Goal: Information Seeking & Learning: Find specific fact

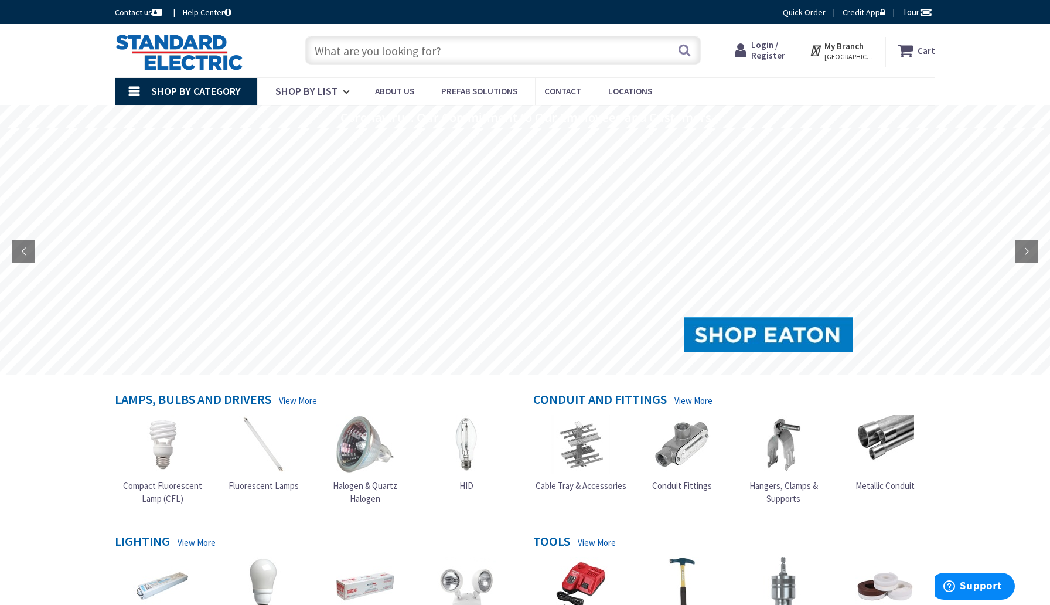
click at [323, 52] on input "text" at bounding box center [503, 50] width 396 height 29
paste input "Broan-NuTone Wall Control 15-amp Rocker Light Switch"
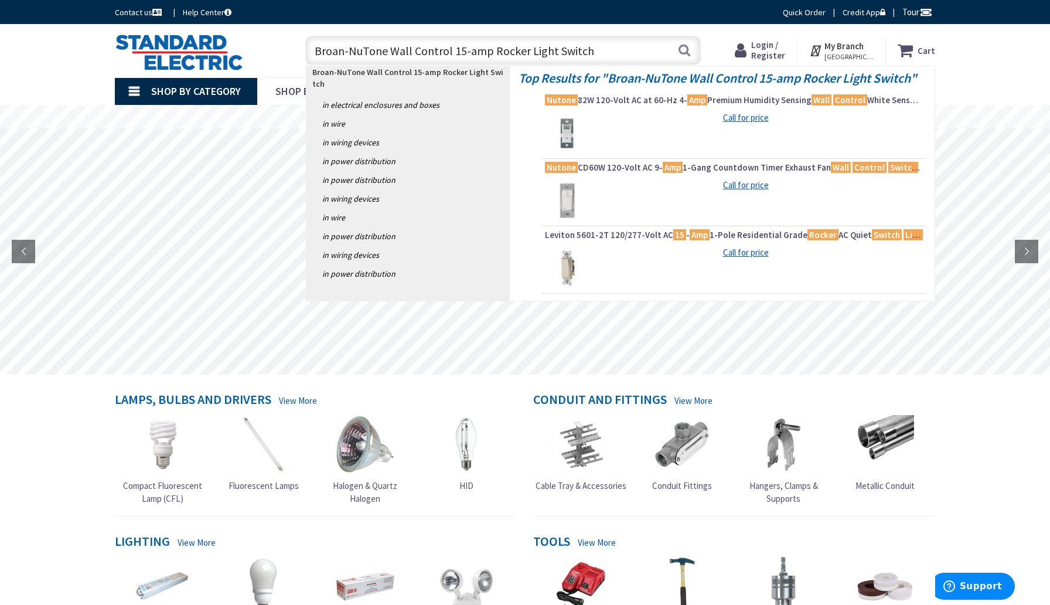
scroll to position [4, 0]
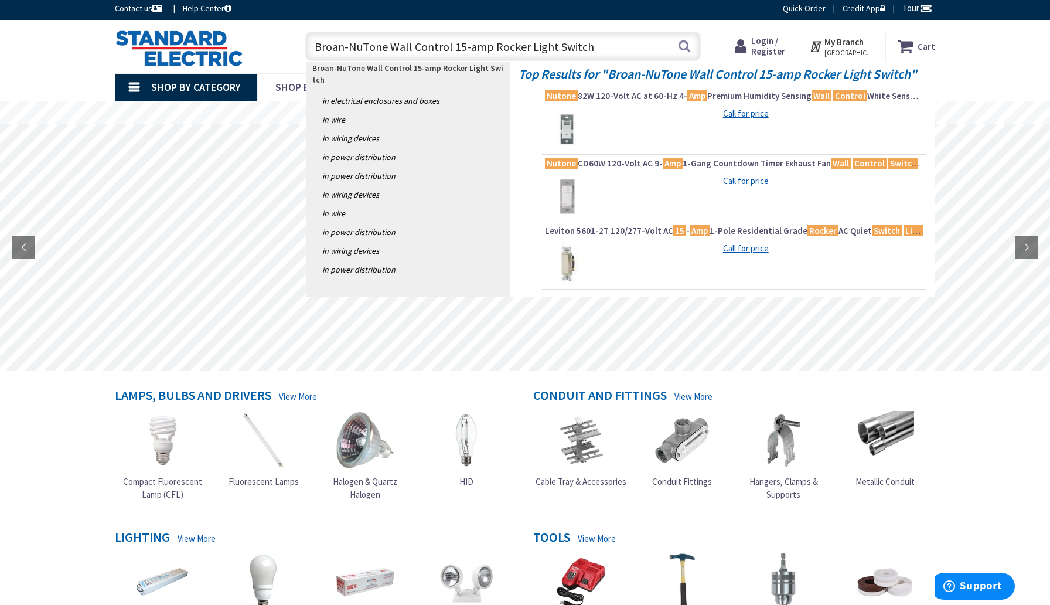
type input "Broan-NuTone Wall Control 15-amp Rocker Light Switch"
click at [570, 131] on img at bounding box center [567, 129] width 44 height 44
